Goal: Navigation & Orientation: Understand site structure

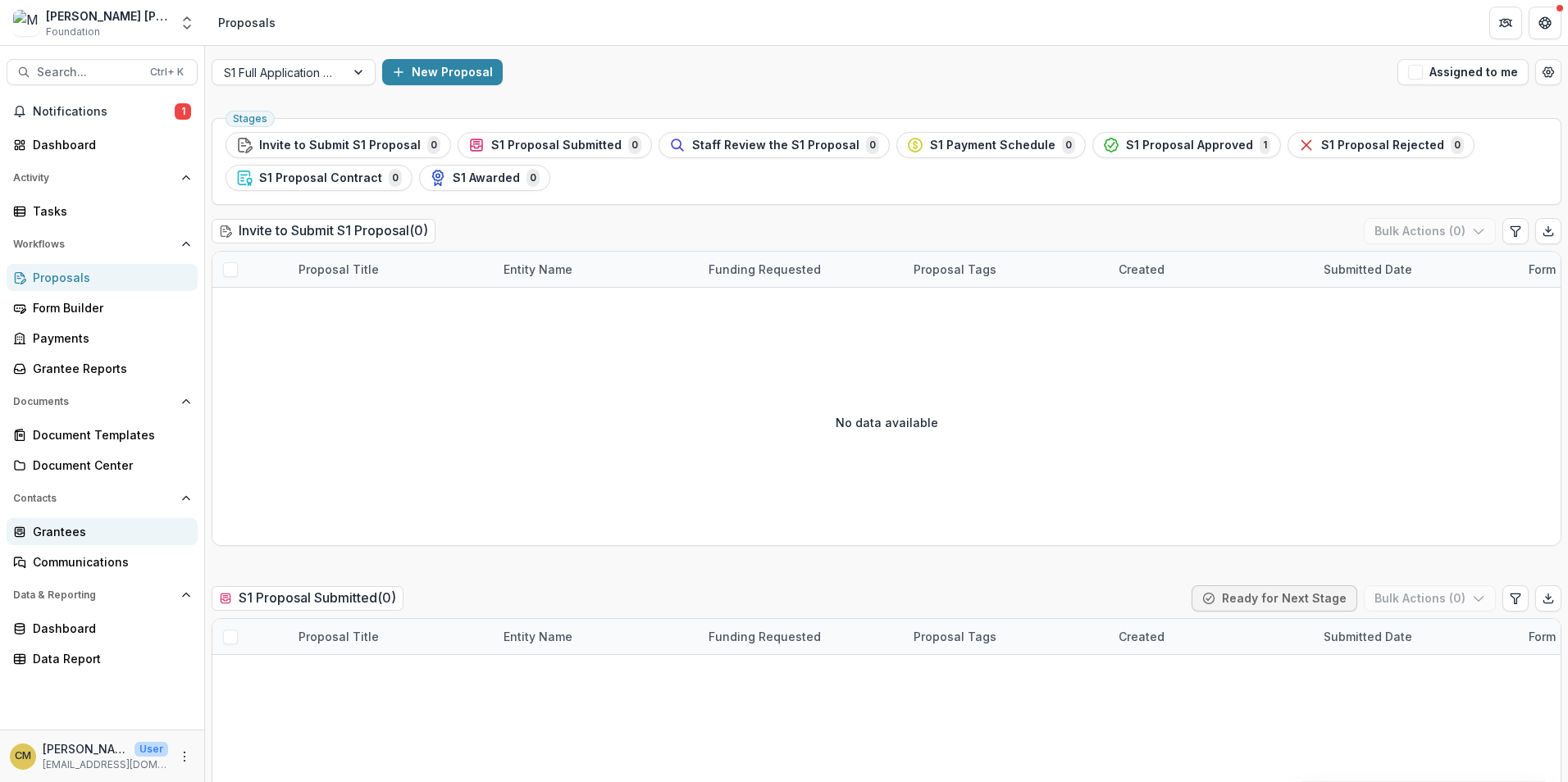
click at [68, 538] on div "Grantees" at bounding box center [108, 532] width 152 height 17
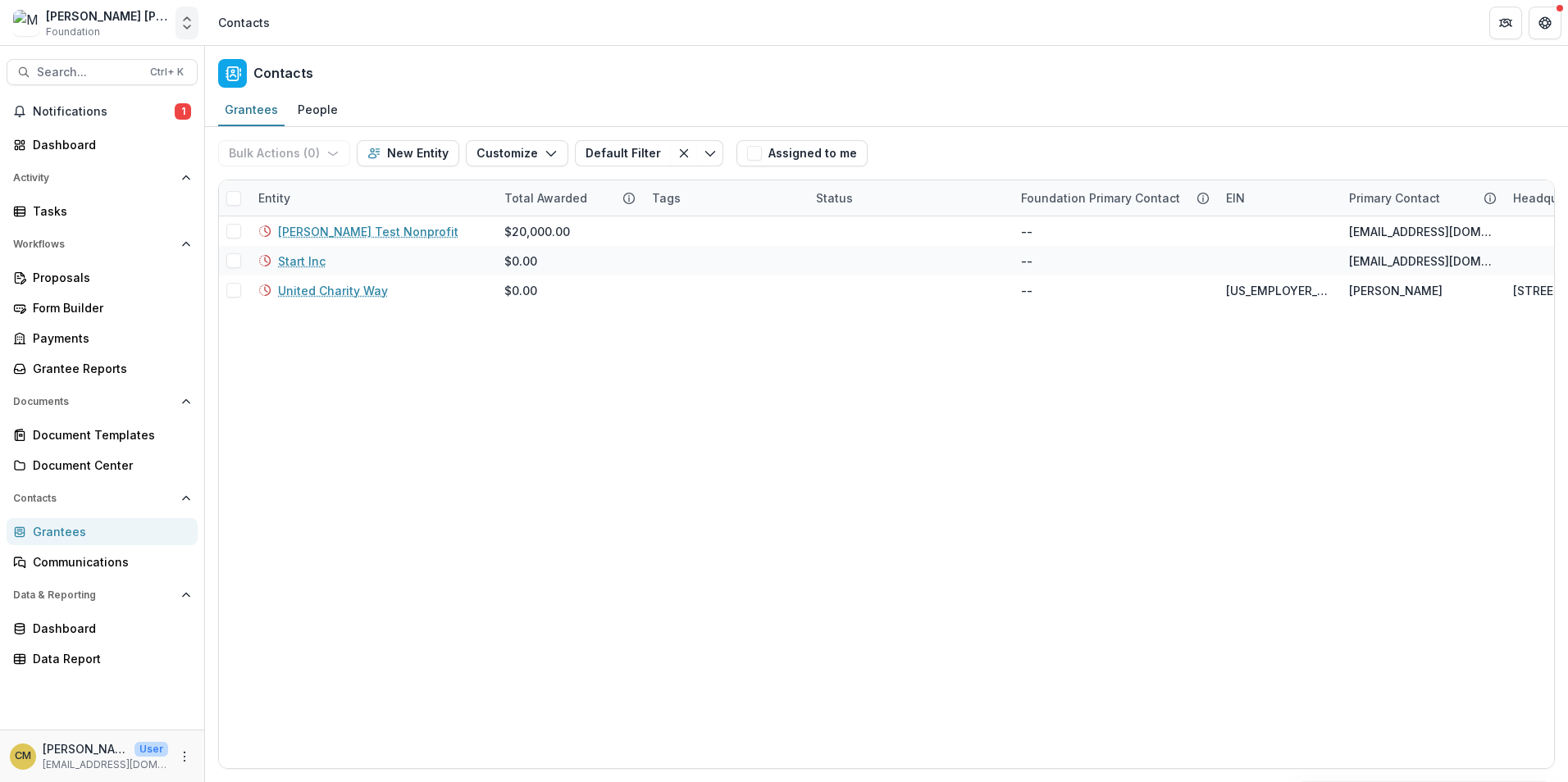
click at [188, 24] on icon "Open entity switcher" at bounding box center [187, 23] width 16 height 16
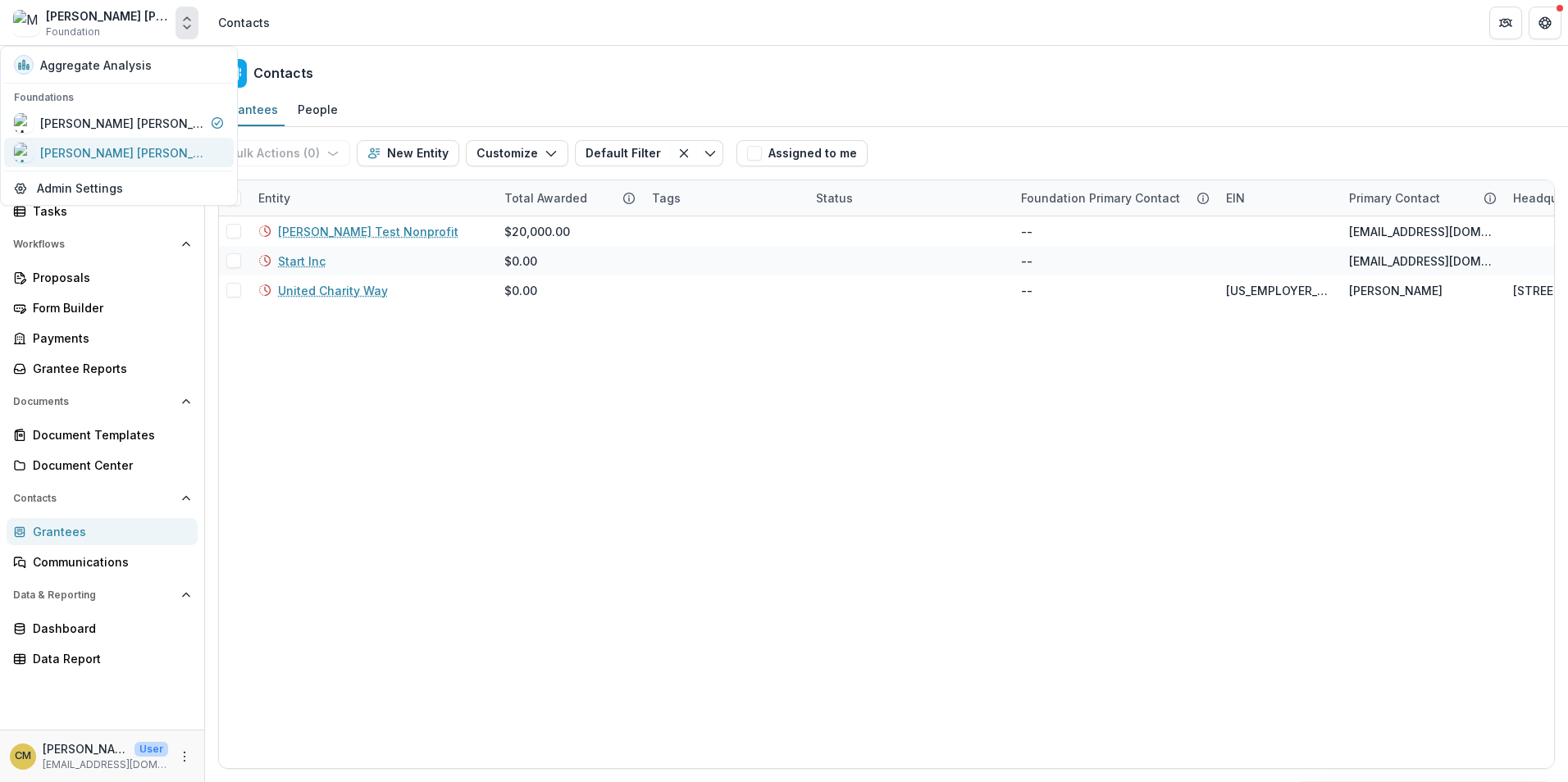
click at [163, 153] on div "[PERSON_NAME] [PERSON_NAME] Data Sandbox" at bounding box center [122, 152] width 164 height 17
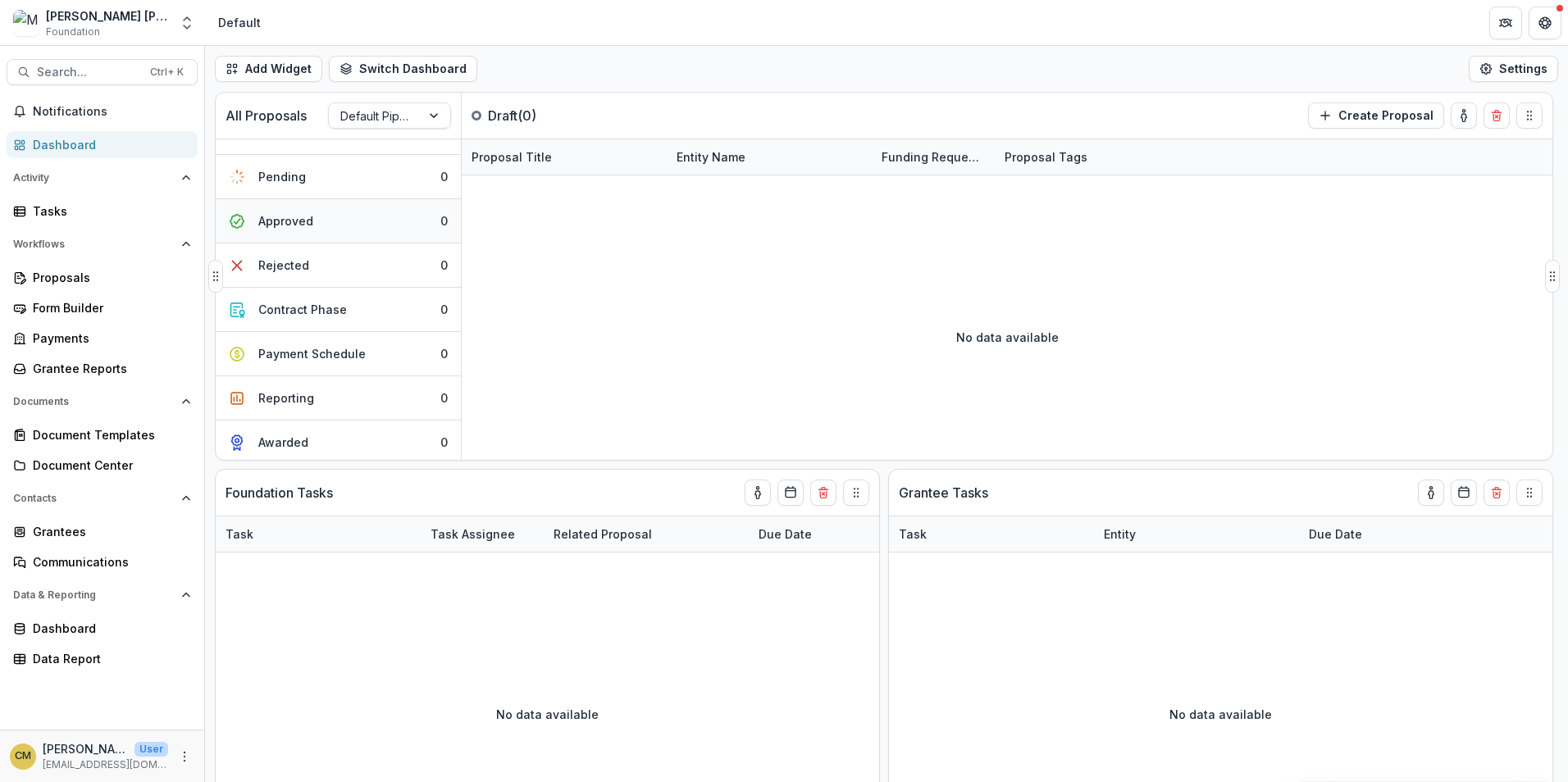
scroll to position [122, 0]
drag, startPoint x: 368, startPoint y: 436, endPoint x: 322, endPoint y: 239, distance: 202.3
click at [296, 213] on div "Draft 0 Submitted 0 In Review 0 Pending 0 Approved 0 Rejected 0 Contract Phase …" at bounding box center [338, 239] width 245 height 442
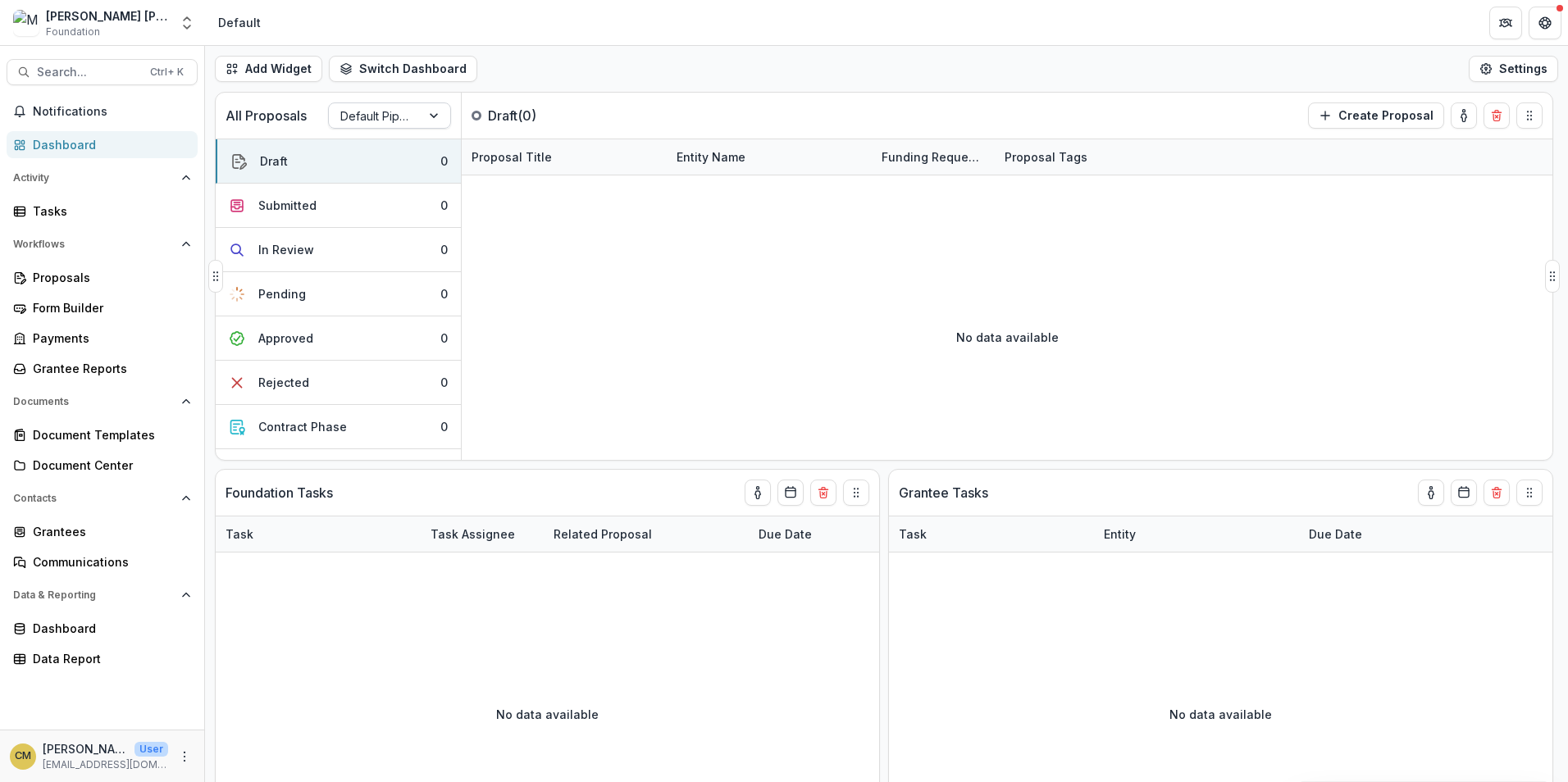
click at [434, 115] on div at bounding box center [436, 115] width 30 height 24
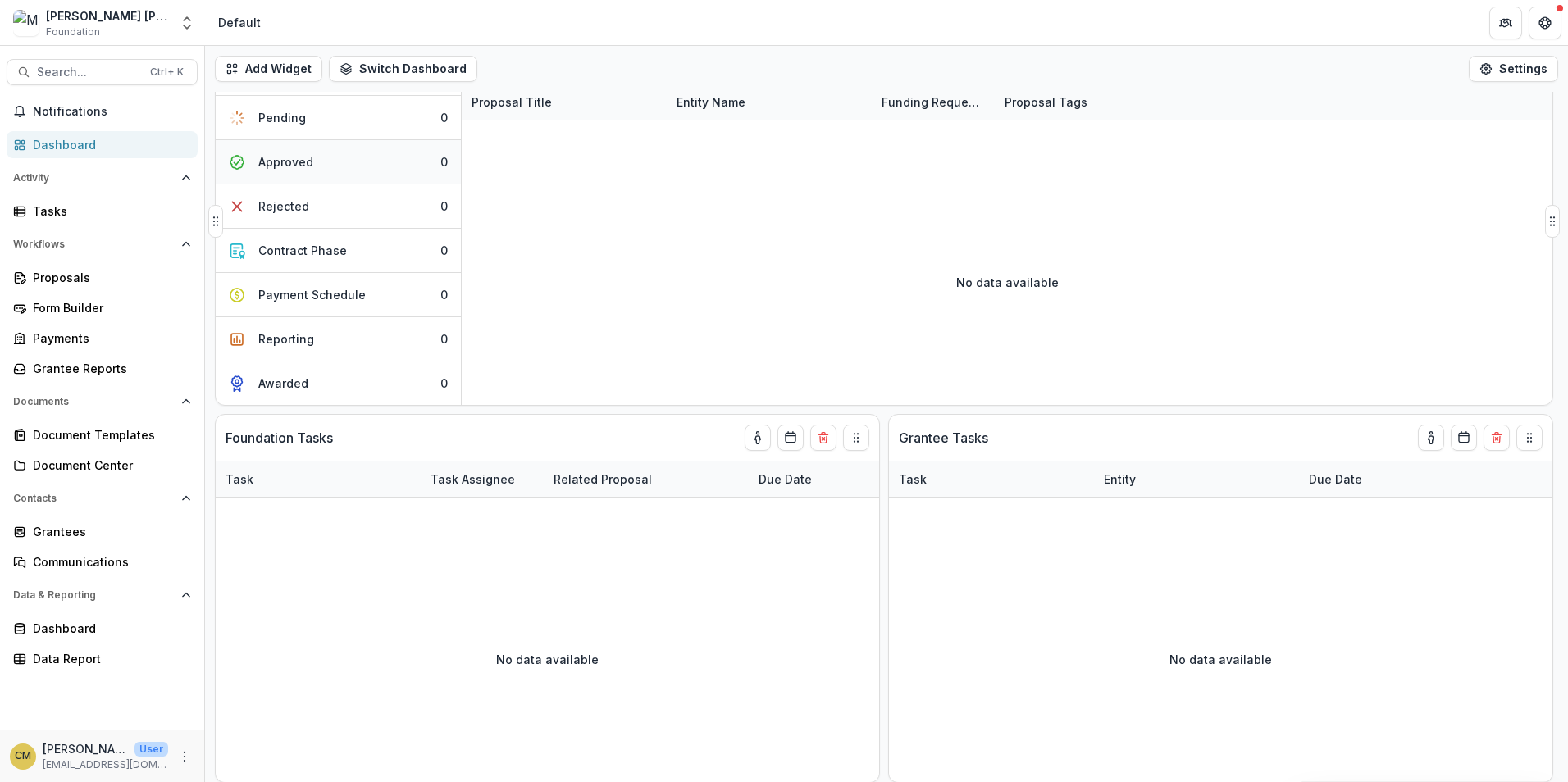
scroll to position [82, 0]
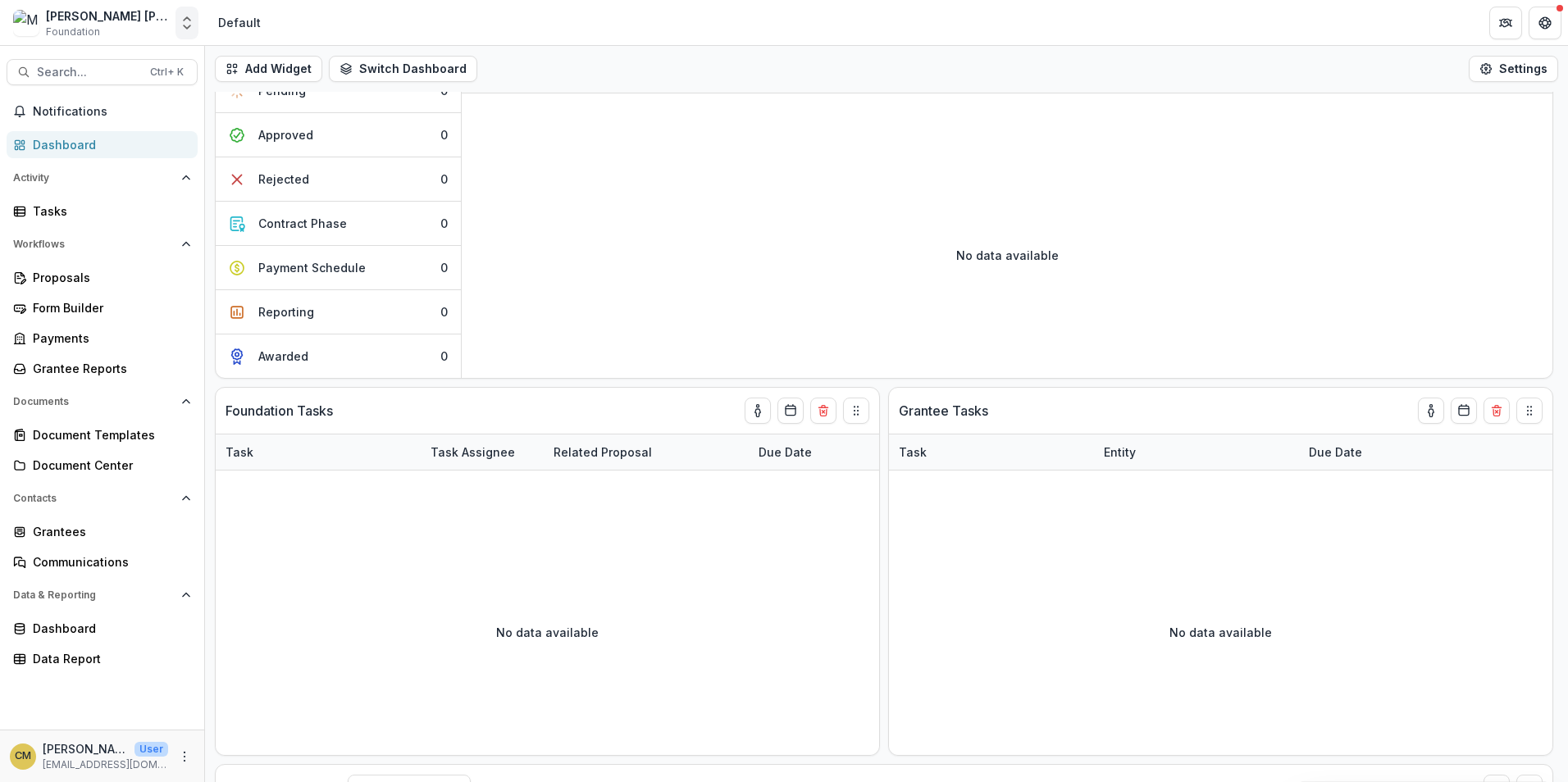
click at [188, 17] on polyline "Open entity switcher" at bounding box center [186, 19] width 6 height 4
click at [172, 149] on div "[PERSON_NAME] [PERSON_NAME] Data Sandbox" at bounding box center [122, 152] width 164 height 17
click at [186, 24] on icon "Open entity switcher" at bounding box center [187, 23] width 16 height 16
click at [175, 122] on div "[PERSON_NAME] [PERSON_NAME] Workflow Sandbox" at bounding box center [122, 123] width 164 height 17
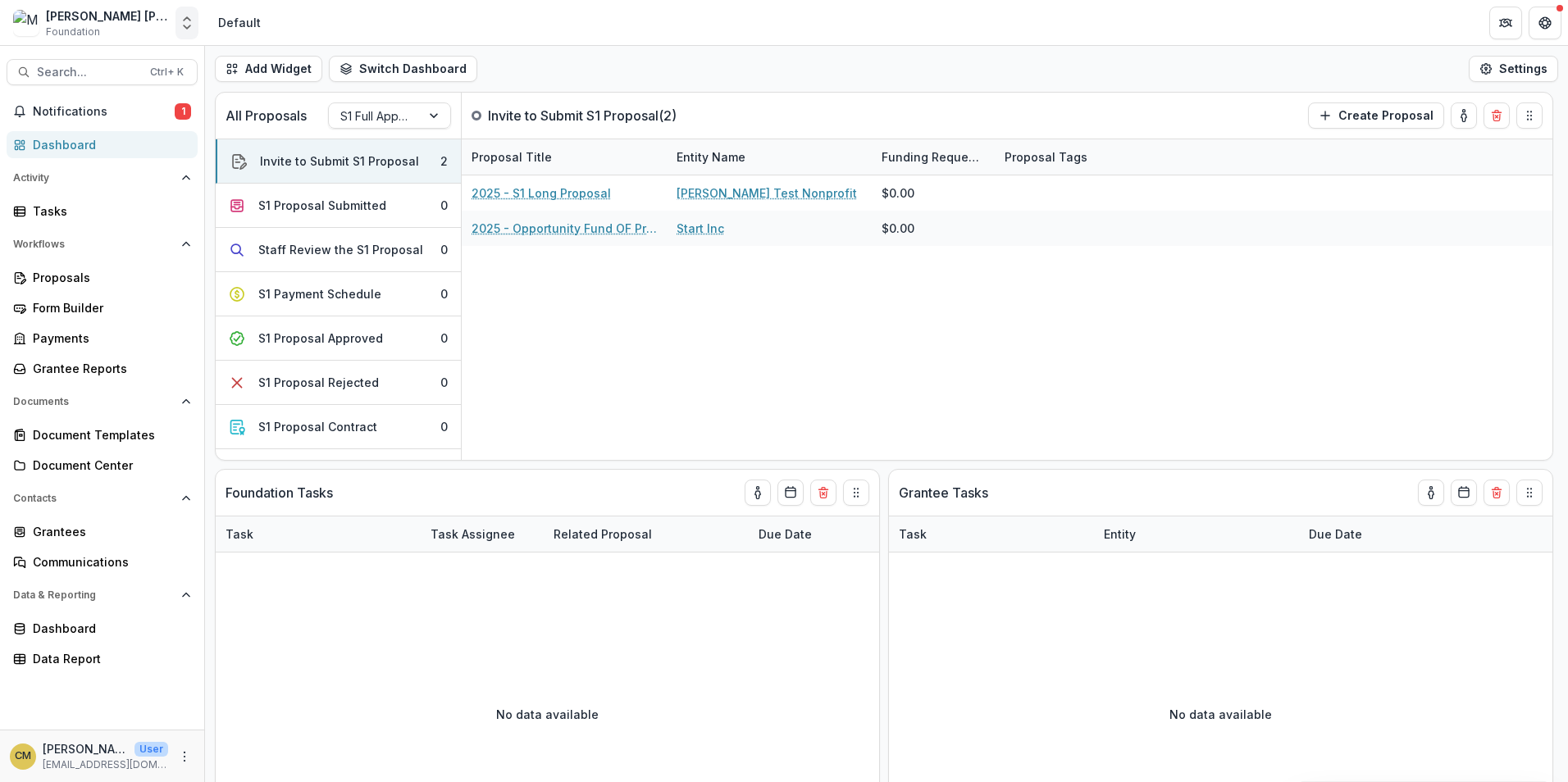
click at [184, 20] on polyline "Open entity switcher" at bounding box center [186, 19] width 6 height 4
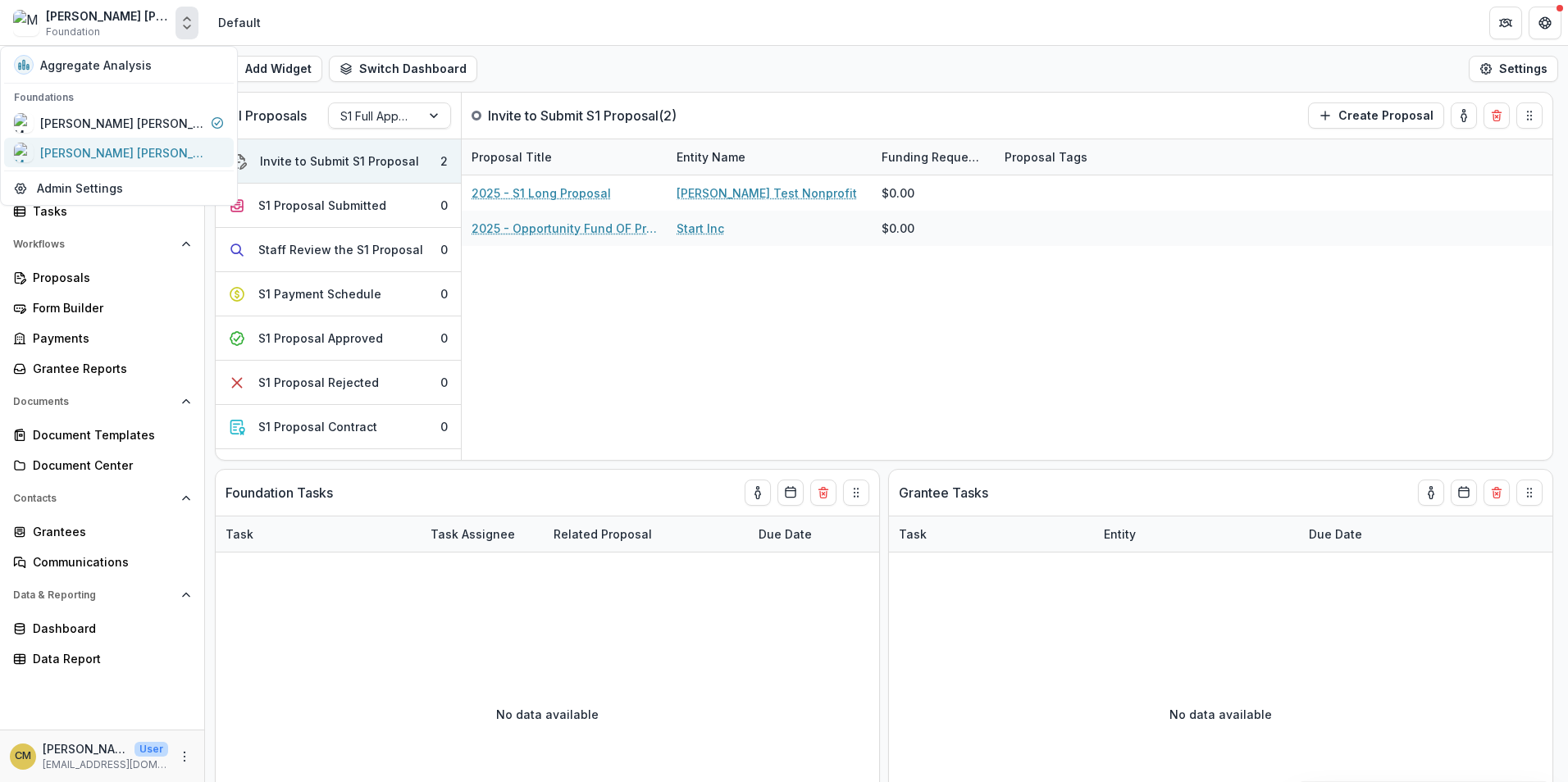
click at [155, 156] on div "[PERSON_NAME] [PERSON_NAME] Data Sandbox" at bounding box center [122, 152] width 164 height 17
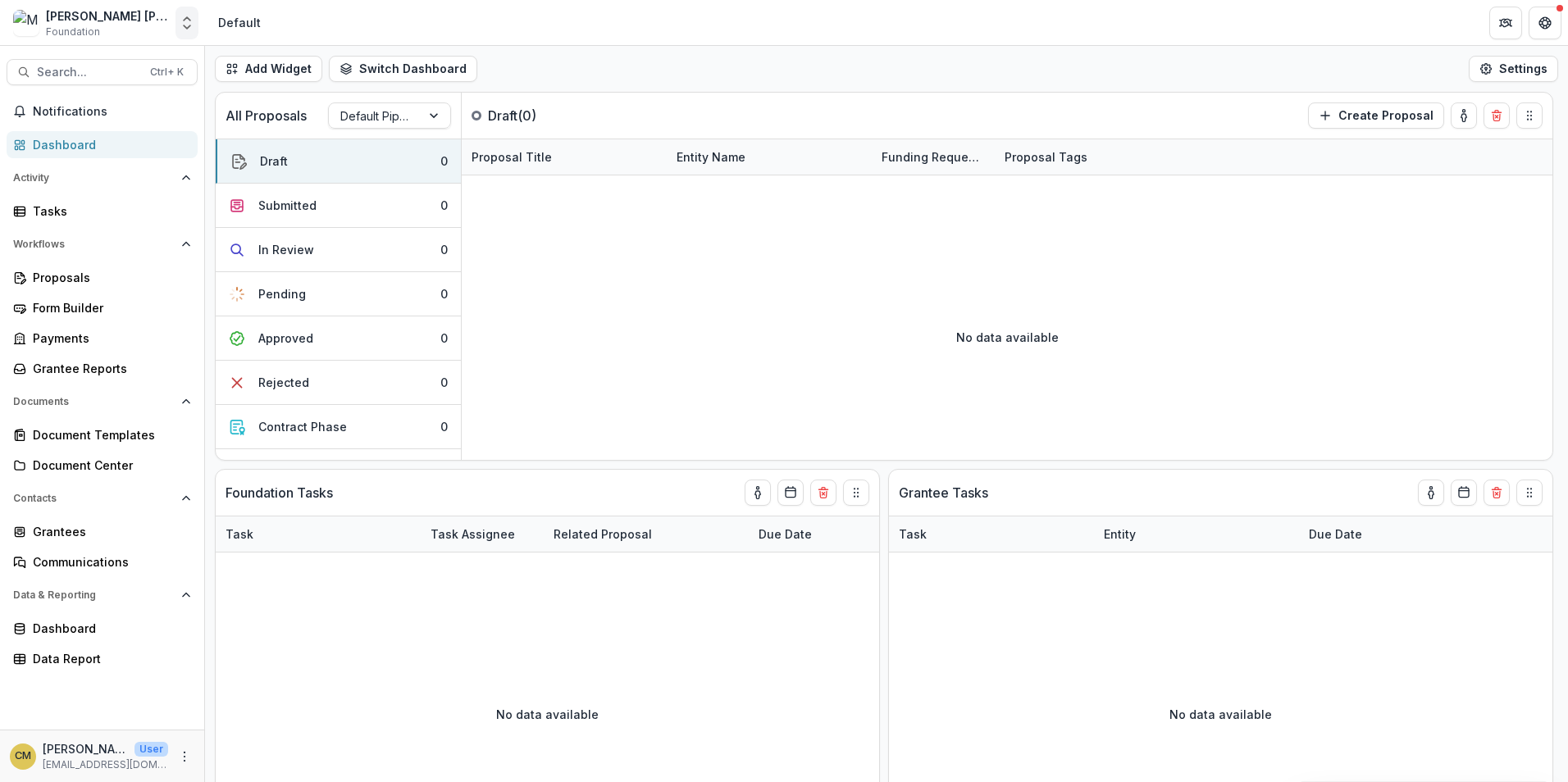
click at [186, 25] on icon "Open entity switcher" at bounding box center [187, 23] width 16 height 16
click at [149, 123] on div "[PERSON_NAME] [PERSON_NAME] Workflow Sandbox" at bounding box center [122, 123] width 164 height 17
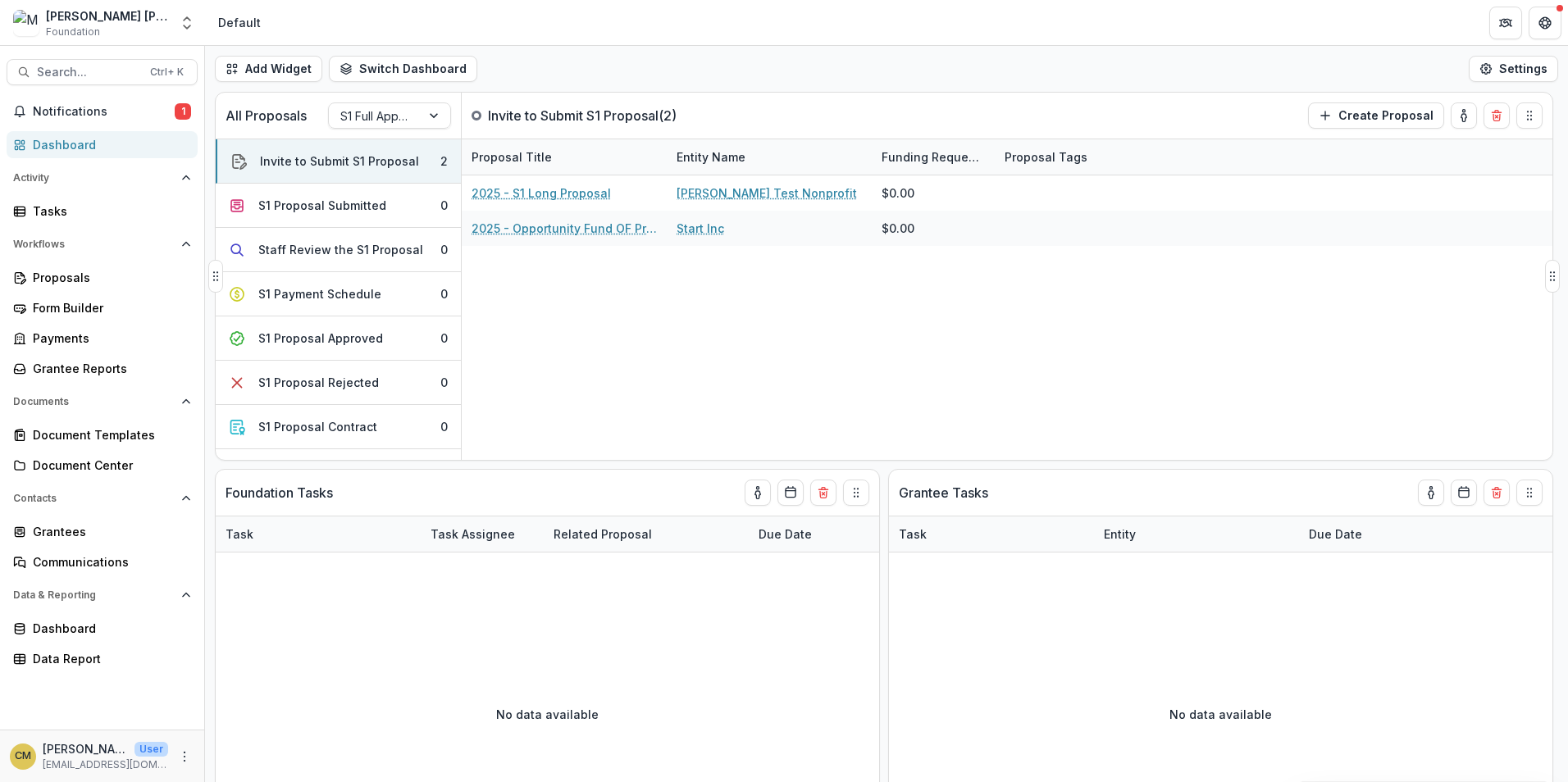
click at [578, 427] on div "2025 - S1 Long Proposal Lucy Test Nonprofit $0.00 2025 - Opportunity Fund OF Pr…" at bounding box center [1007, 318] width 1091 height 285
click at [54, 280] on div "Proposals" at bounding box center [108, 277] width 152 height 17
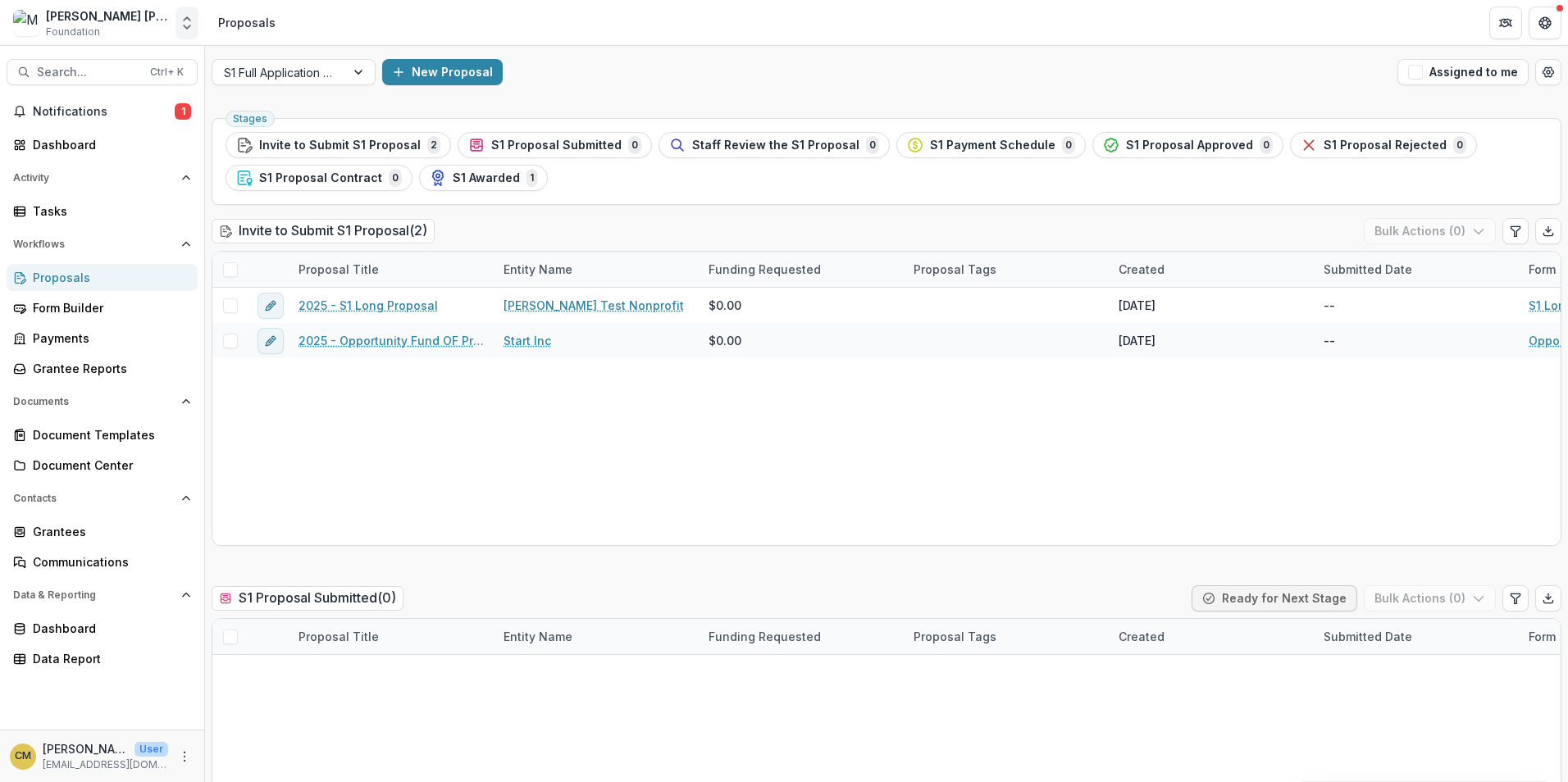
click at [185, 16] on icon "Open entity switcher" at bounding box center [187, 23] width 16 height 16
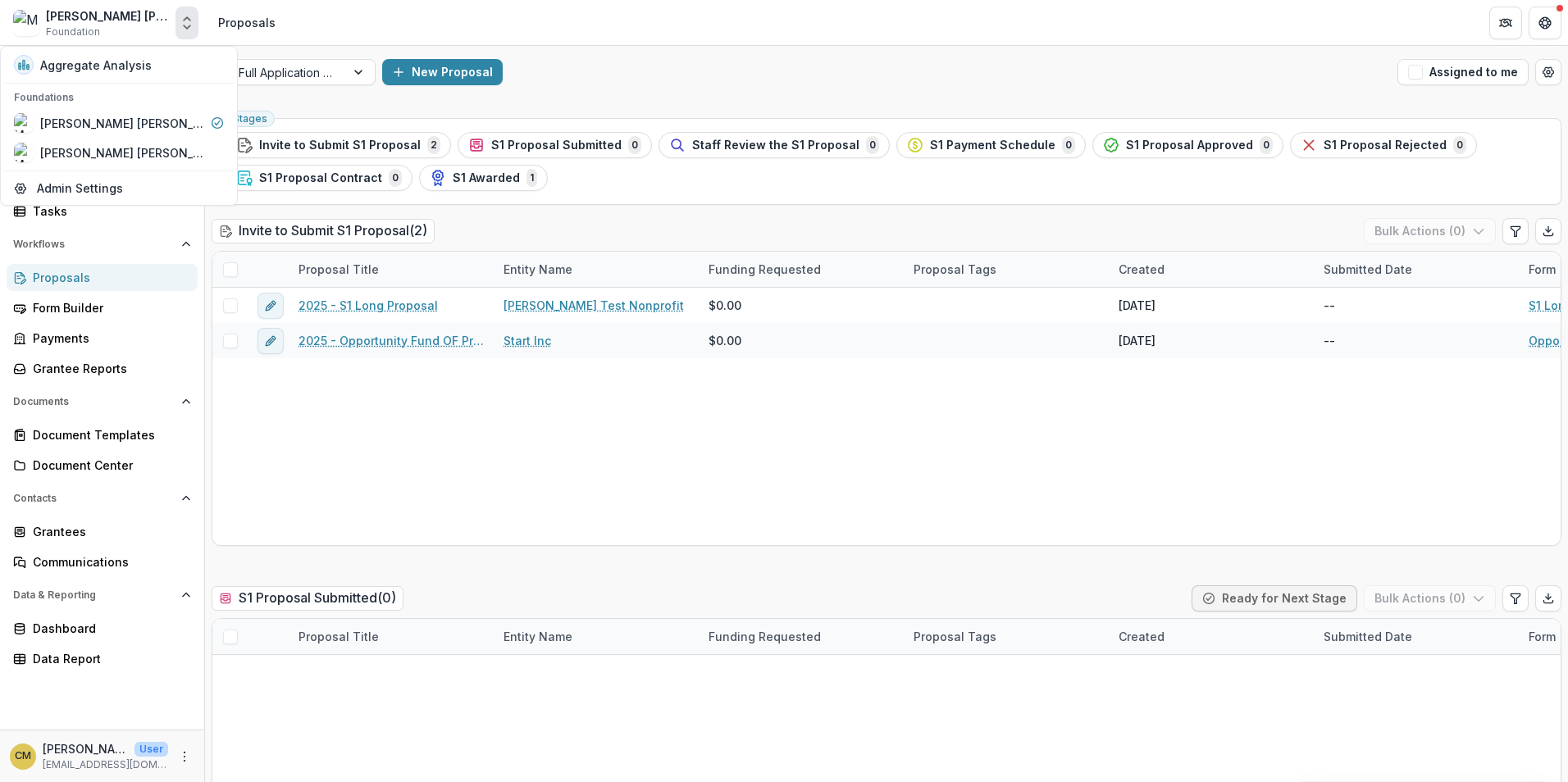
click at [185, 16] on icon "Open entity switcher" at bounding box center [187, 23] width 16 height 16
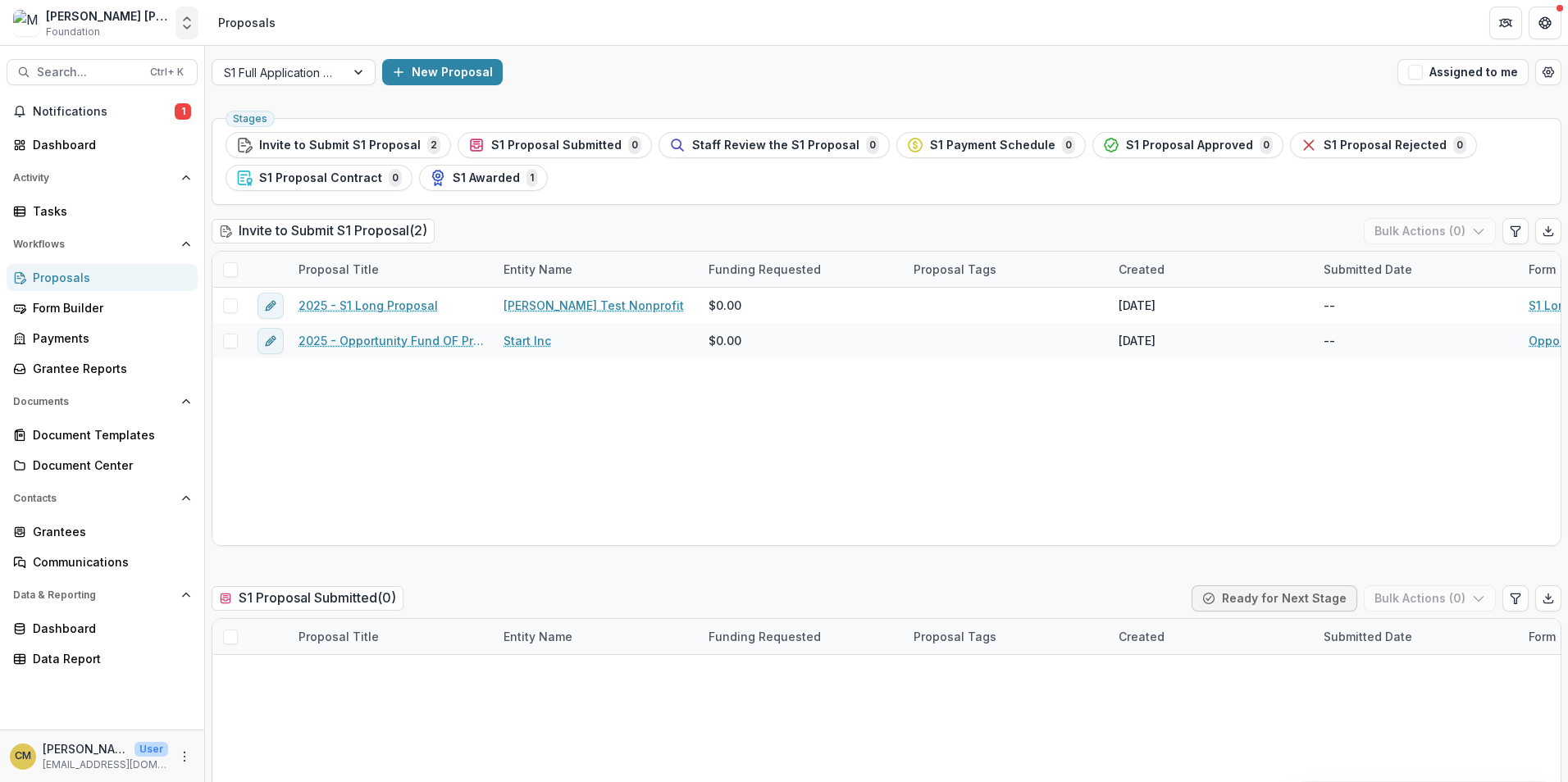
click at [185, 16] on icon "Open entity switcher" at bounding box center [187, 23] width 16 height 16
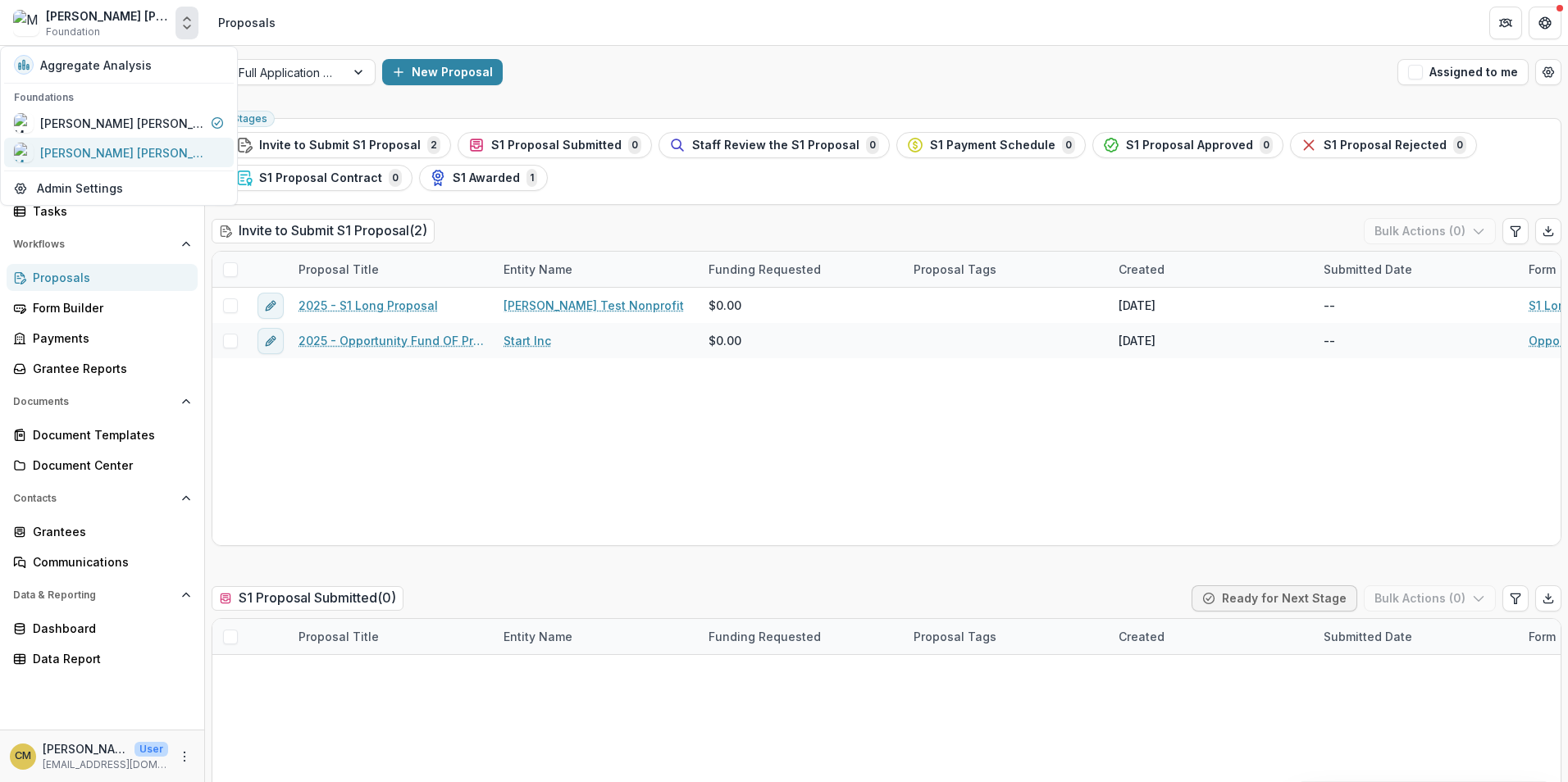
click at [150, 155] on div "[PERSON_NAME] [PERSON_NAME] Data Sandbox" at bounding box center [122, 152] width 164 height 17
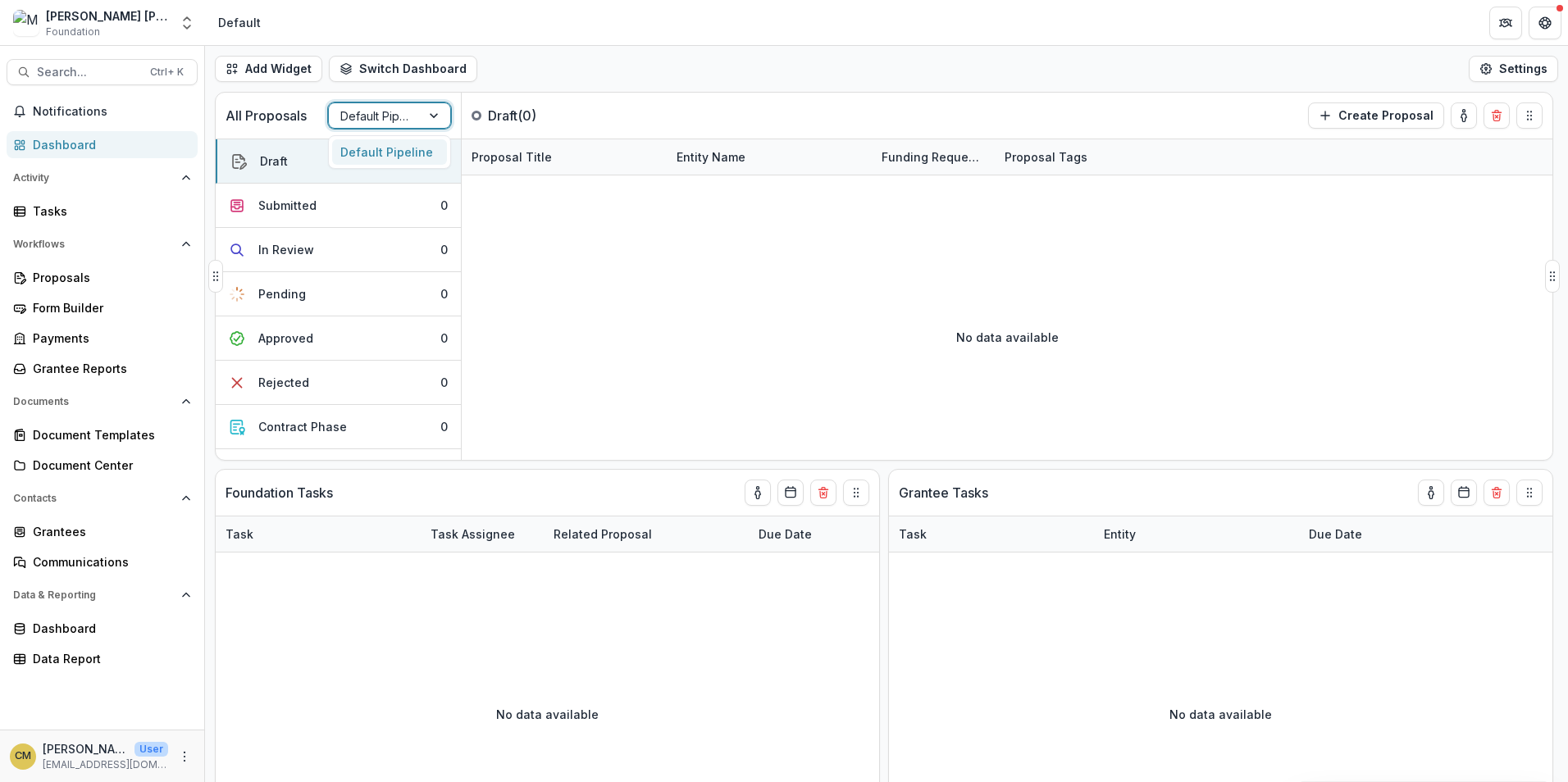
click at [435, 116] on div at bounding box center [436, 115] width 30 height 24
click at [191, 21] on polyline "Open entity switcher" at bounding box center [186, 19] width 6 height 4
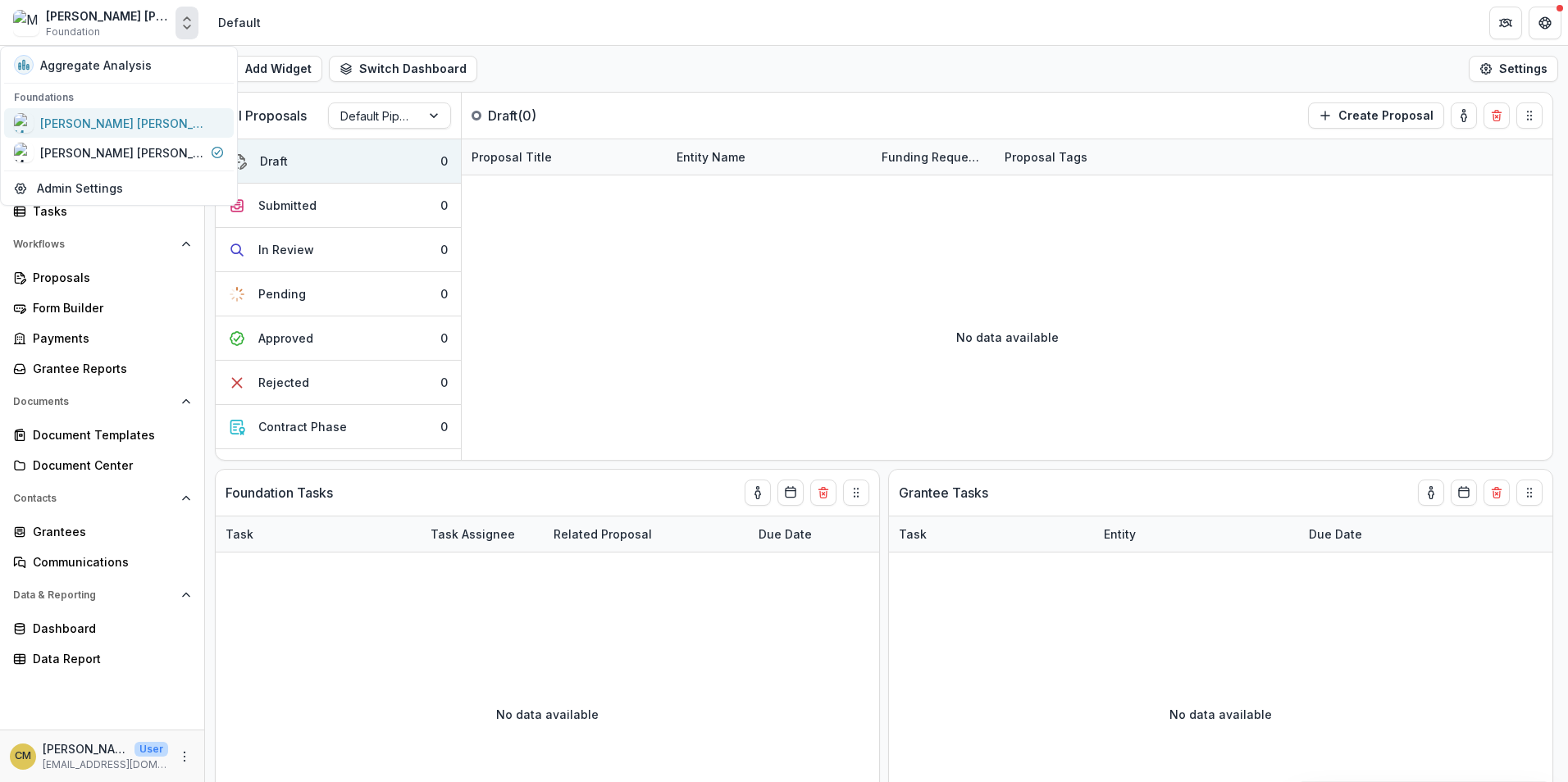
click at [152, 130] on div "[PERSON_NAME] [PERSON_NAME] Workflow Sandbox" at bounding box center [122, 123] width 164 height 17
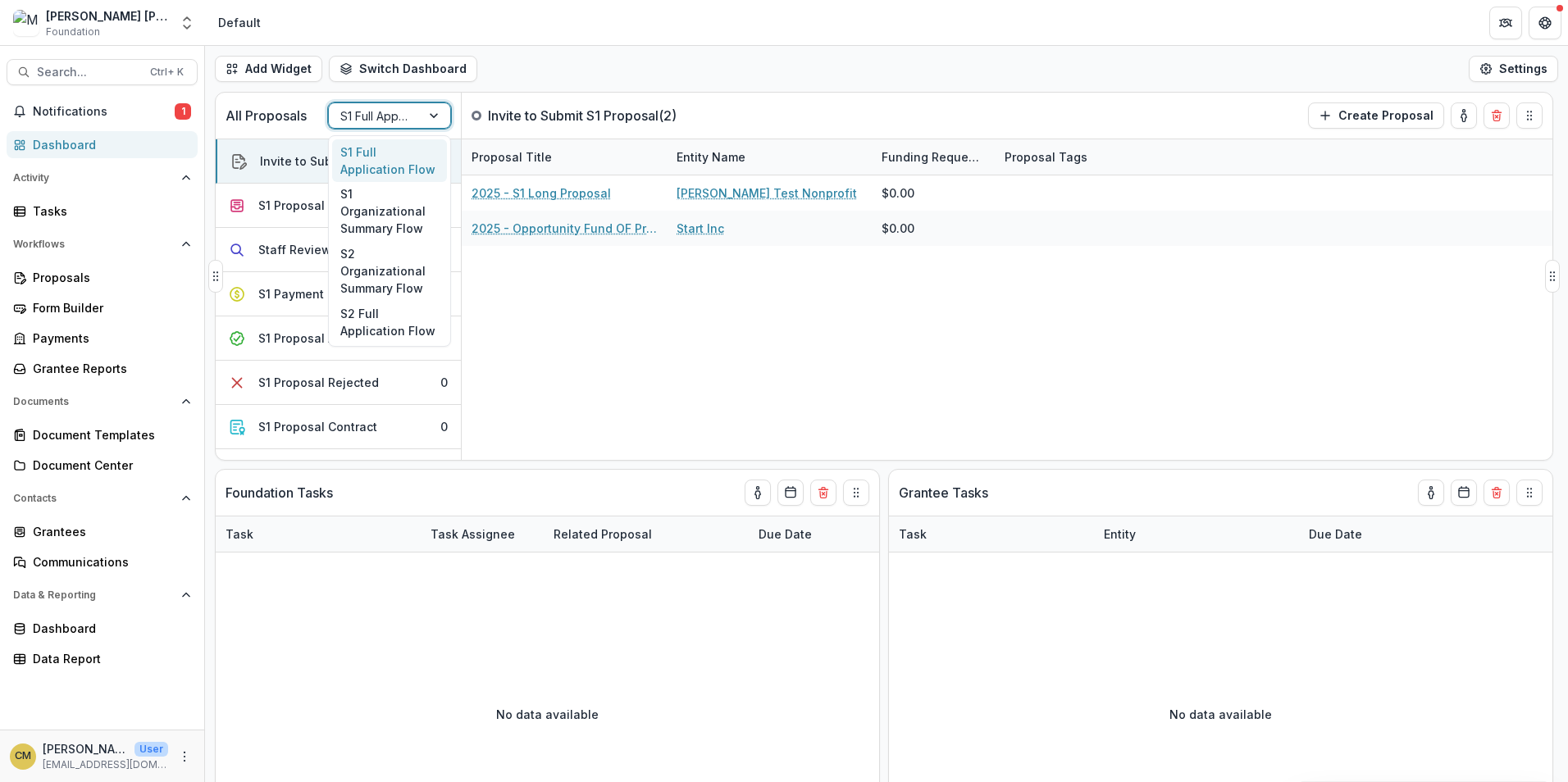
click at [435, 116] on div at bounding box center [436, 115] width 30 height 24
click at [377, 209] on div "S1 Organizational Summary Flow" at bounding box center [389, 212] width 115 height 60
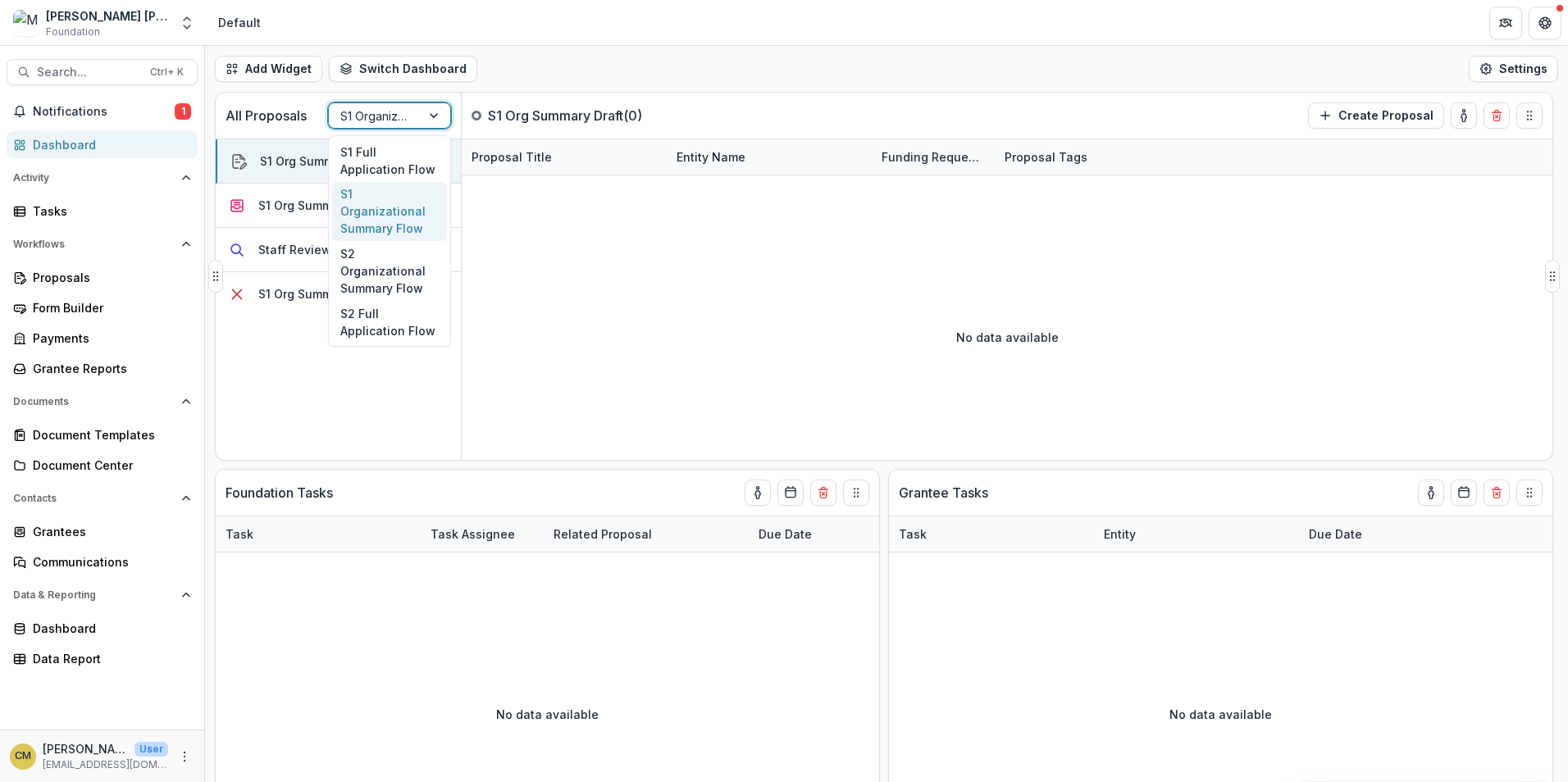
click at [439, 107] on div at bounding box center [436, 115] width 30 height 24
click at [407, 165] on div "S1 Full Application Flow" at bounding box center [389, 161] width 115 height 43
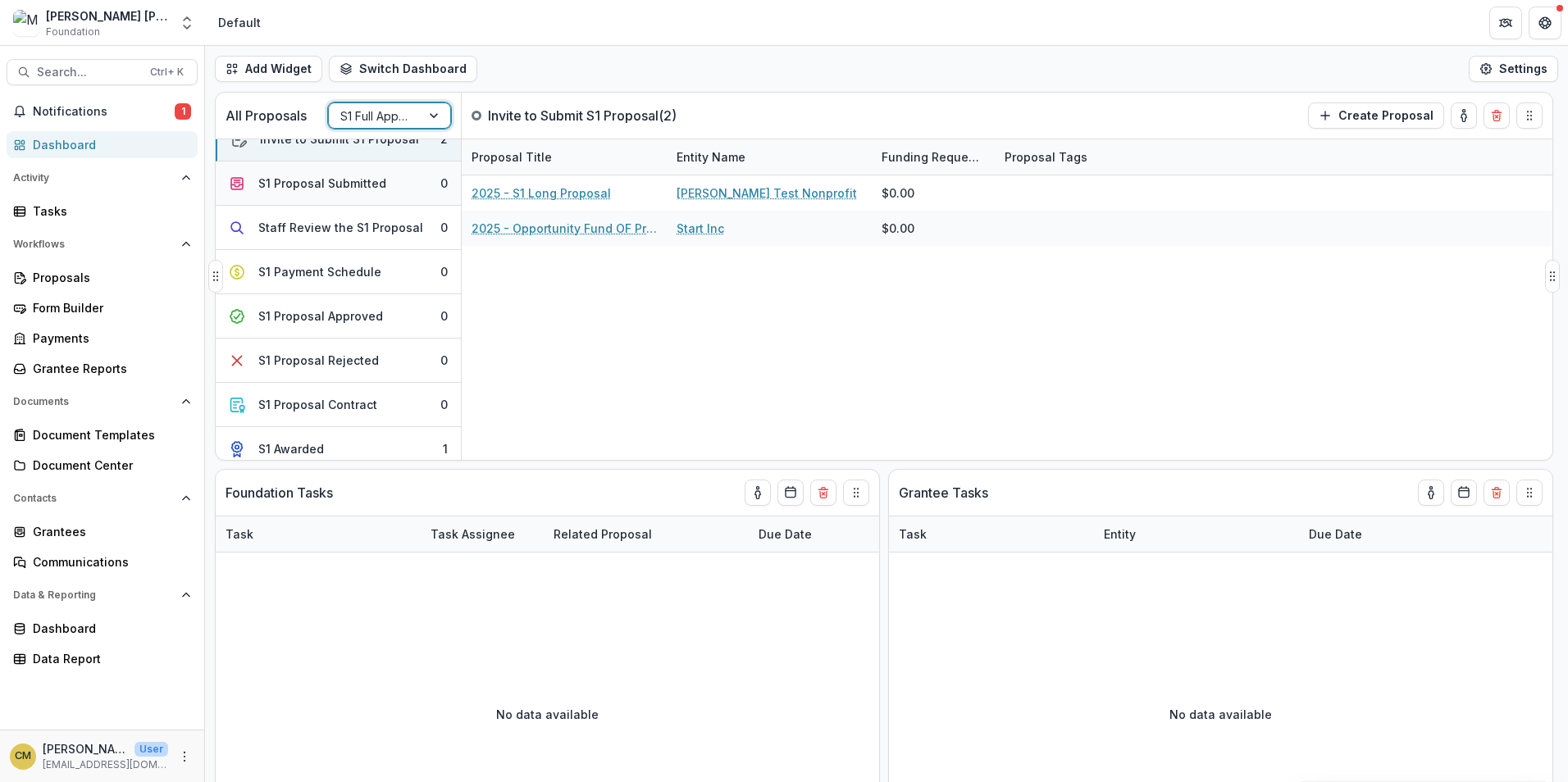
scroll to position [33, 0]
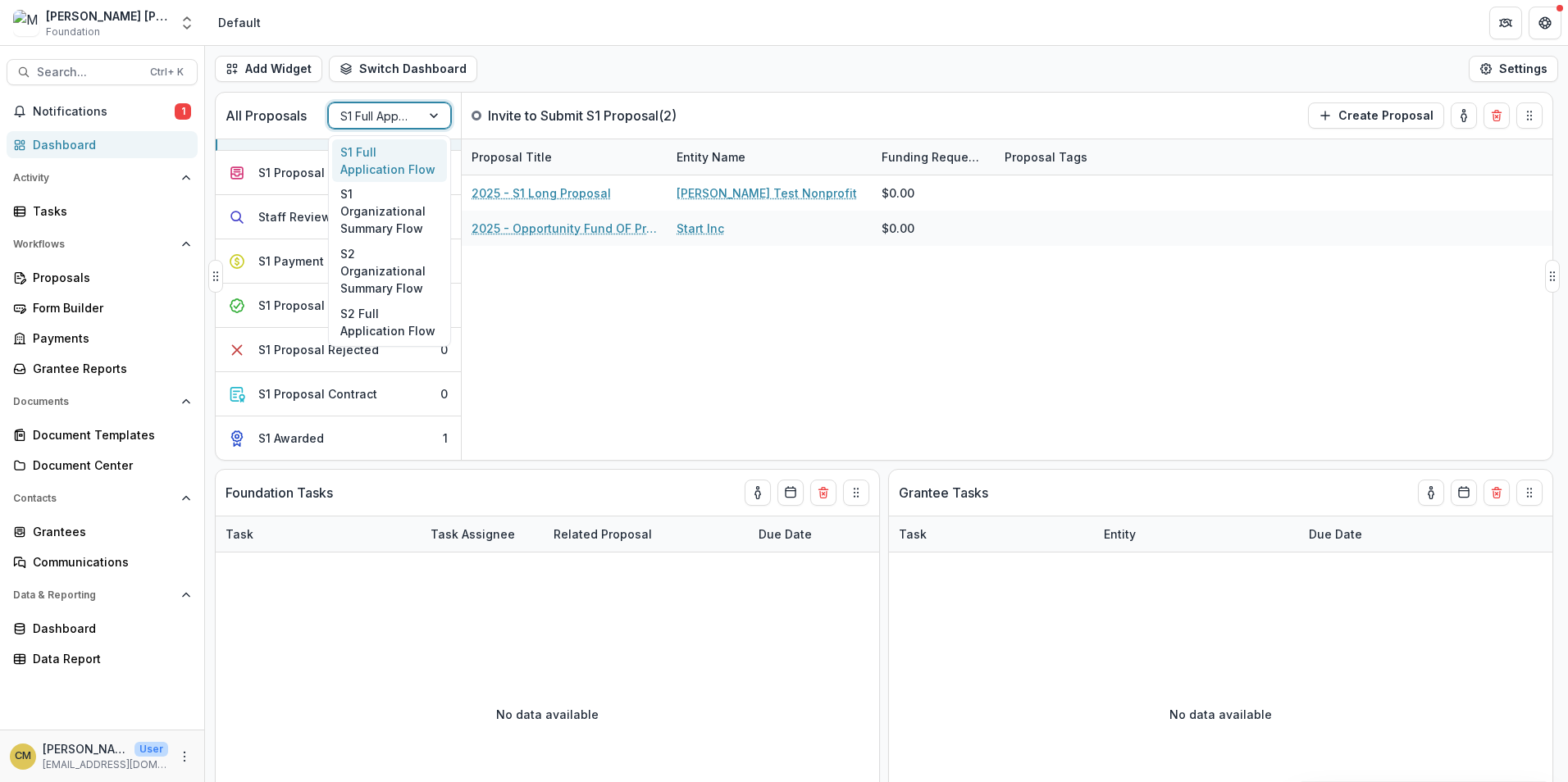
click at [434, 111] on div at bounding box center [436, 115] width 30 height 24
click at [396, 243] on div "S2 Organizational Summary Flow" at bounding box center [389, 271] width 115 height 60
